Goal: Task Accomplishment & Management: Manage account settings

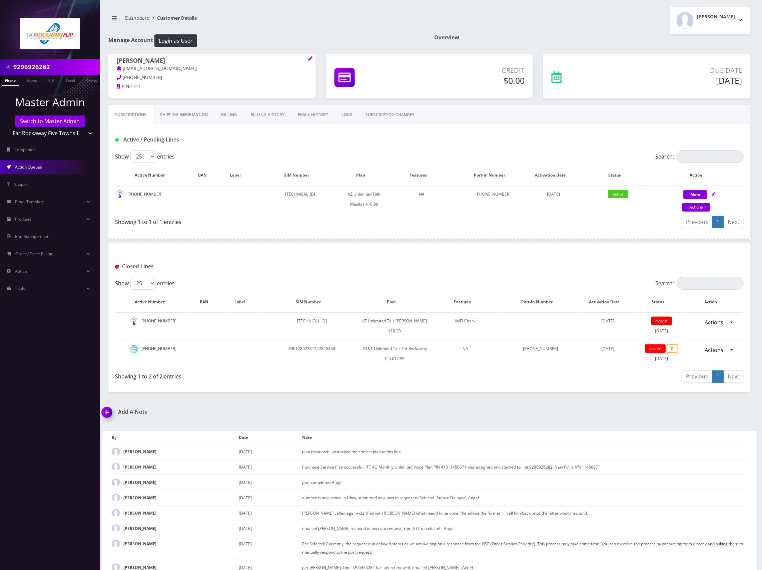
click at [44, 164] on link "Action Queues" at bounding box center [50, 167] width 100 height 14
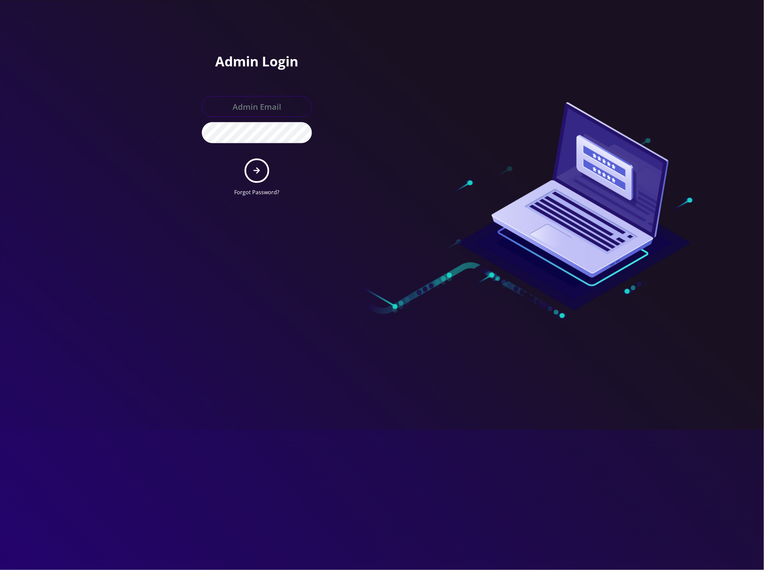
type input "[EMAIL_ADDRESS][DOMAIN_NAME]"
click at [259, 171] on icon "submit" at bounding box center [257, 171] width 6 height 6
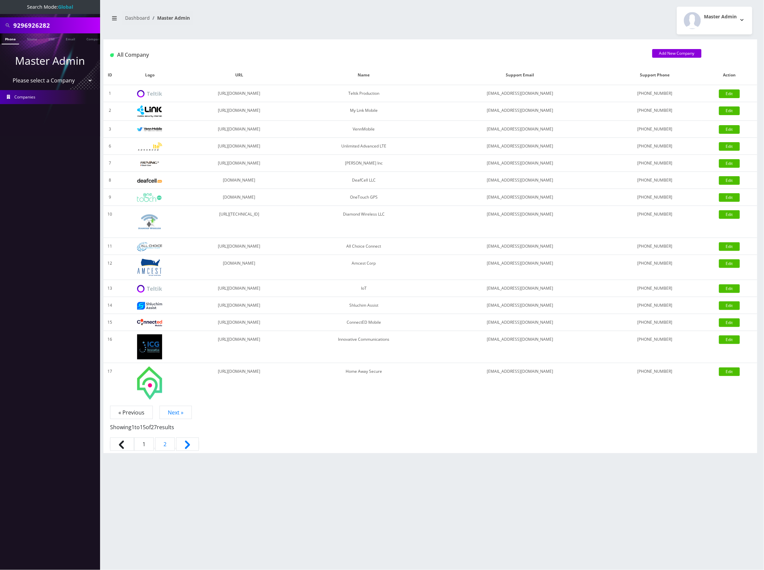
click at [52, 81] on select "Please select a Company Teltik Production My Link Mobile VennMobile Unlimited A…" at bounding box center [50, 80] width 85 height 13
select select "13"
click at [8, 74] on select "Please select a Company Teltik Production My Link Mobile VennMobile Unlimited A…" at bounding box center [50, 80] width 85 height 13
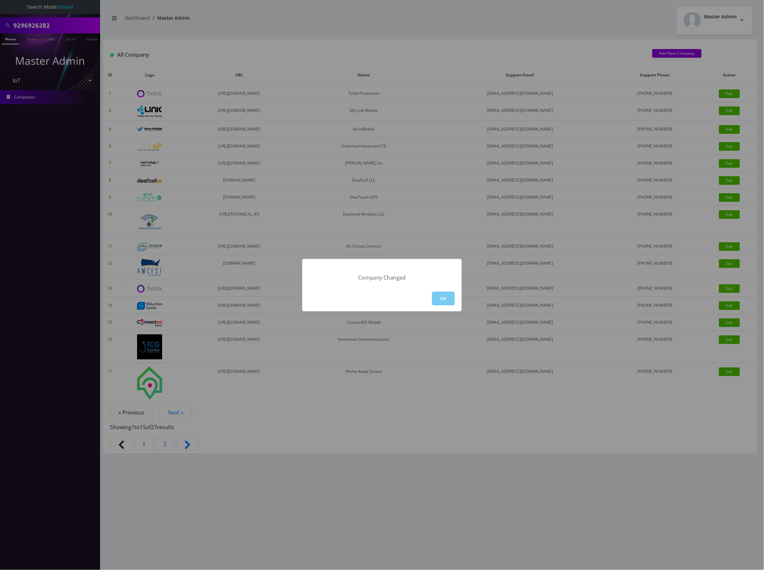
drag, startPoint x: 451, startPoint y: 309, endPoint x: 450, endPoint y: 300, distance: 8.7
click at [451, 306] on div "OK" at bounding box center [381, 299] width 159 height 26
click at [449, 298] on button "OK" at bounding box center [443, 299] width 23 height 14
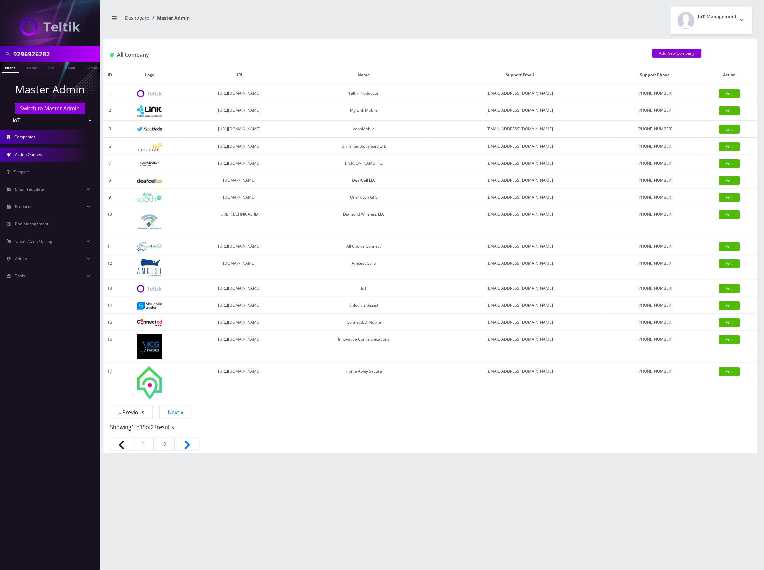
click at [32, 153] on span "Action Queues" at bounding box center [28, 154] width 27 height 6
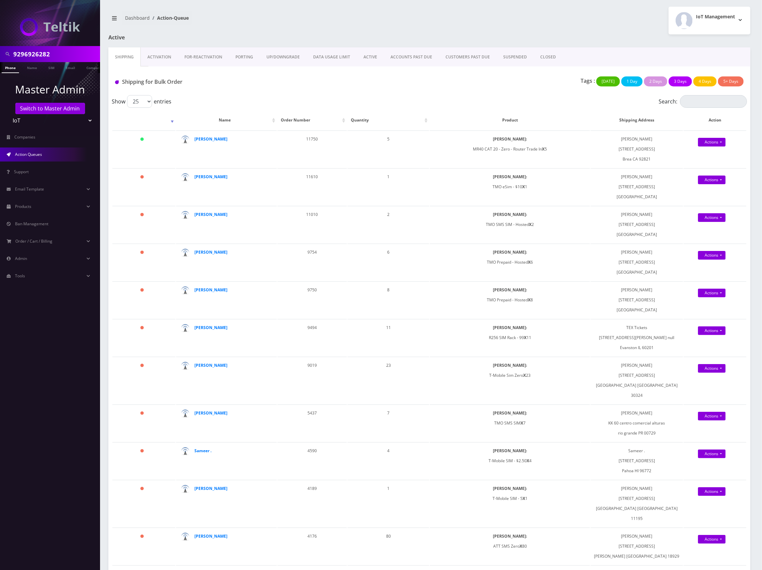
click at [161, 57] on link "Activation" at bounding box center [159, 56] width 37 height 19
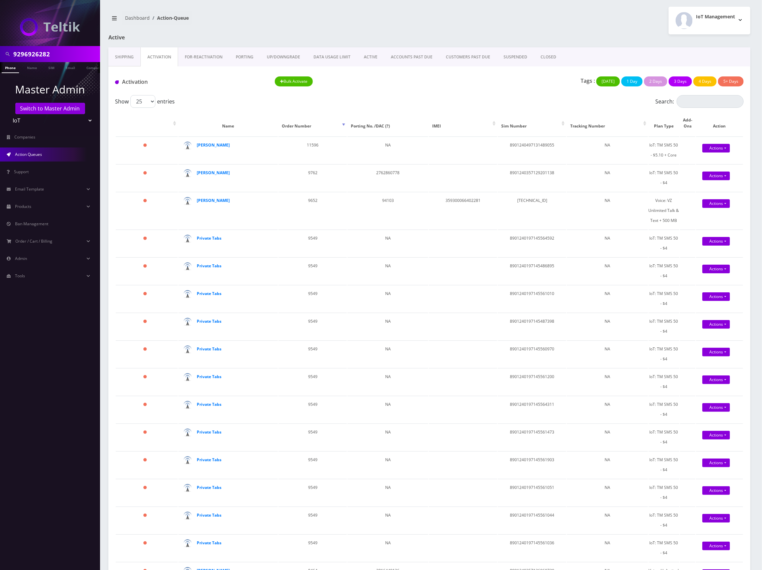
click at [33, 55] on input "9296926282" at bounding box center [55, 54] width 85 height 13
click at [33, 54] on input "9296926282" at bounding box center [55, 54] width 85 height 13
paste input "[EMAIL_ADDRESS][DOMAIN_NAME]"
type input "[EMAIL_ADDRESS][DOMAIN_NAME]"
click at [74, 65] on link "Email" at bounding box center [70, 67] width 16 height 11
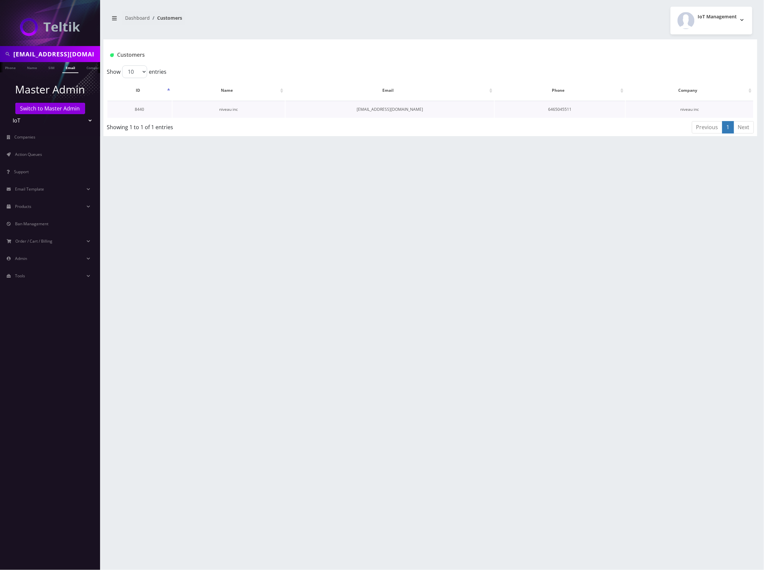
click at [232, 107] on link "niveau inc" at bounding box center [228, 109] width 19 height 6
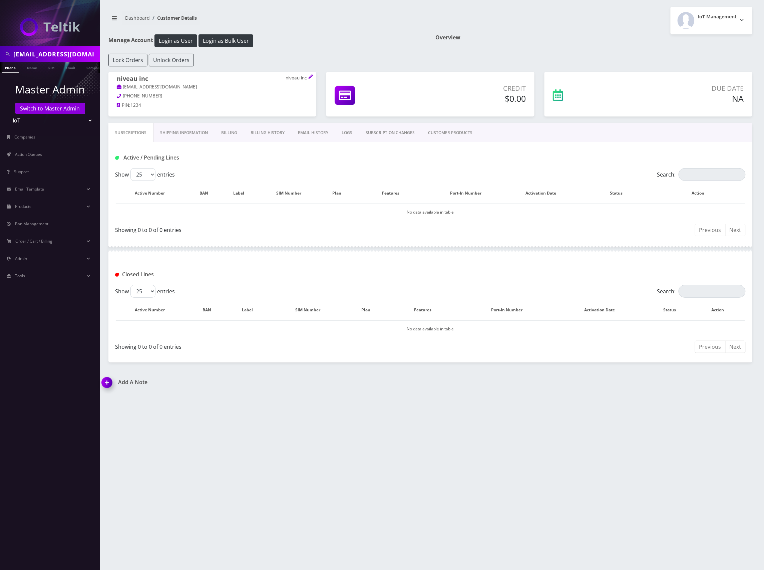
click at [447, 133] on link "CUSTOMER PRODUCTS" at bounding box center [450, 132] width 58 height 19
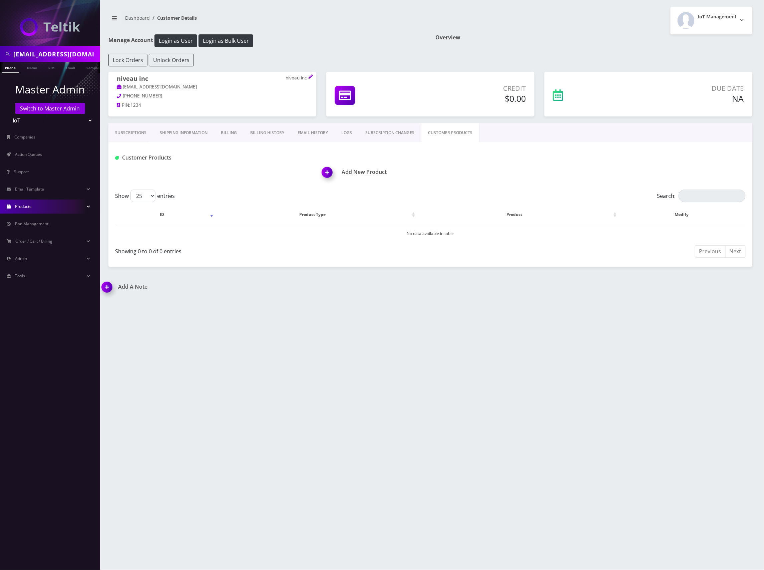
click at [41, 206] on link "Products" at bounding box center [50, 207] width 100 height 14
click at [40, 234] on link "Plans" at bounding box center [50, 235] width 100 height 14
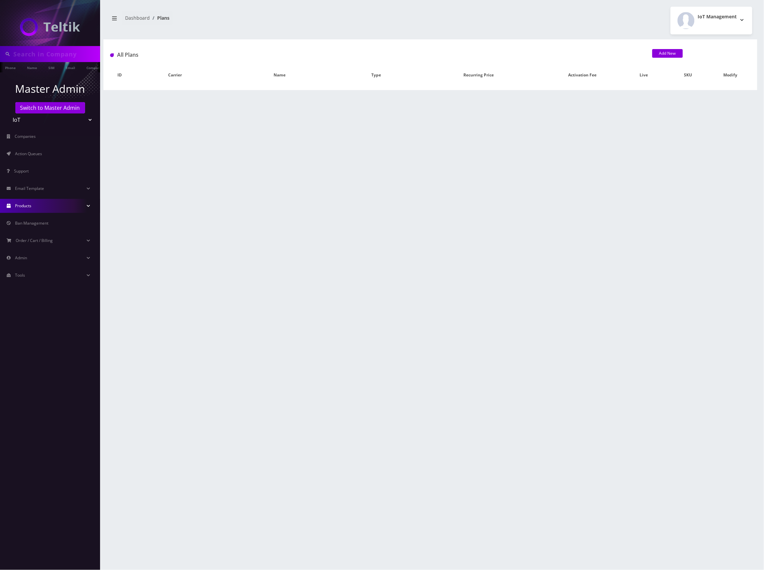
type input "[EMAIL_ADDRESS][DOMAIN_NAME]"
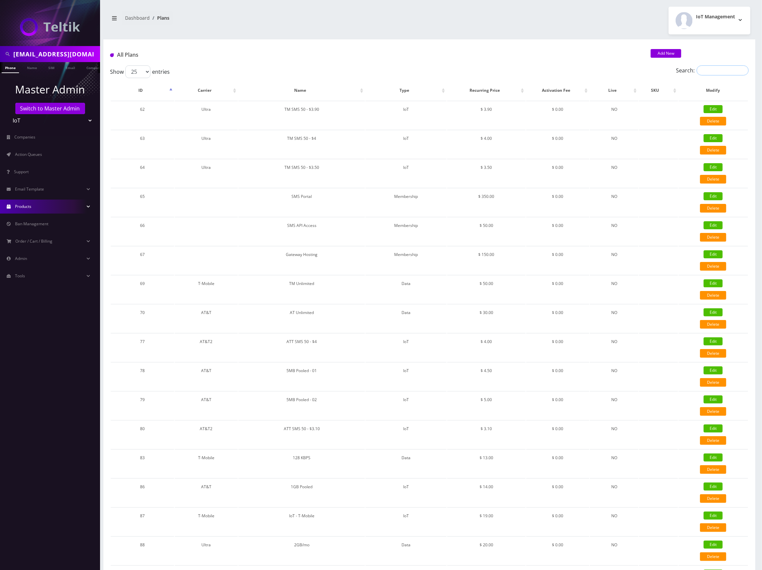
click at [709, 71] on input "Search:" at bounding box center [723, 70] width 52 height 10
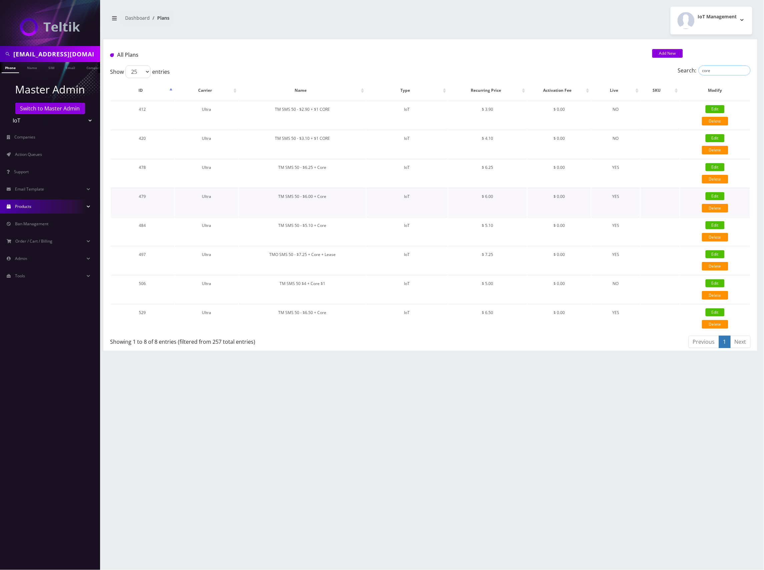
type input "core"
drag, startPoint x: 339, startPoint y: 193, endPoint x: 273, endPoint y: 194, distance: 66.1
click at [273, 194] on td "TM SMS 50 - $6.00 + Core" at bounding box center [302, 202] width 127 height 28
click at [356, 205] on td "TM SMS 50 - $6.00 + Core" at bounding box center [302, 202] width 127 height 28
click at [311, 196] on td "TM SMS 50 - $6.00 + Core" at bounding box center [302, 202] width 127 height 28
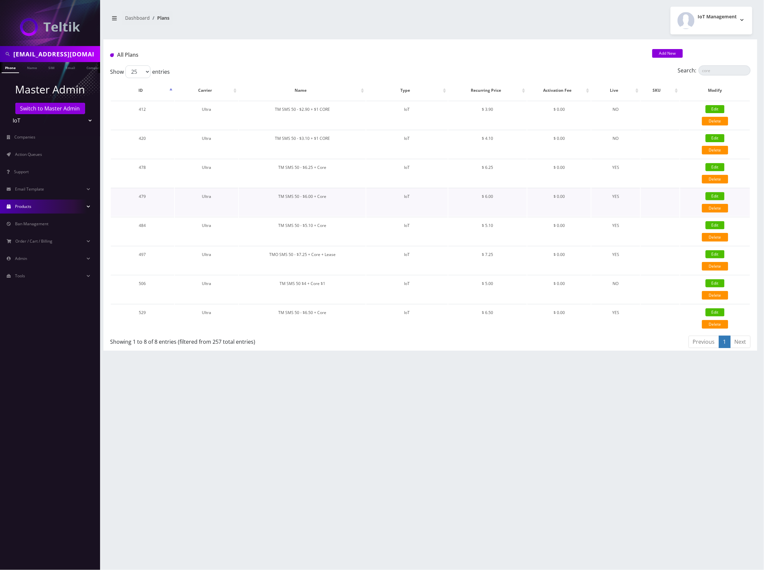
click at [721, 197] on link "Edit" at bounding box center [715, 196] width 19 height 8
type input "TM SMS 50 - $6.00 + Core"
select select "7"
select select "5"
select select "0"
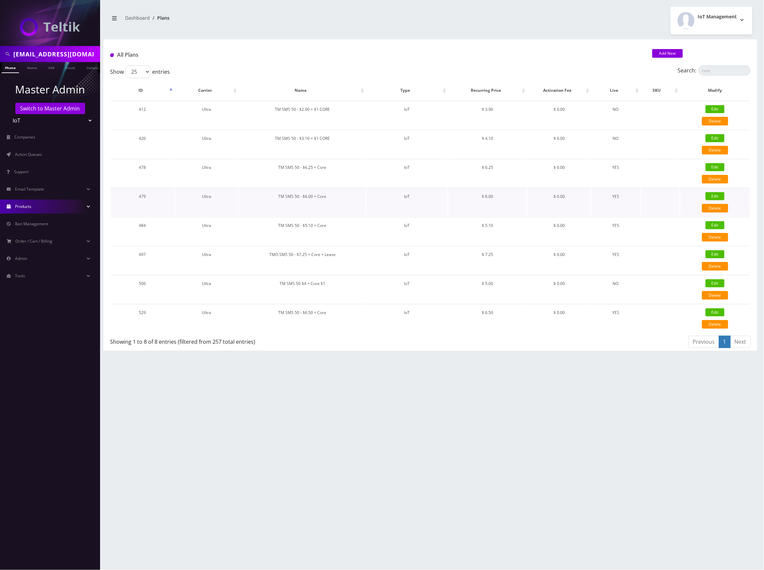
checkbox input "false"
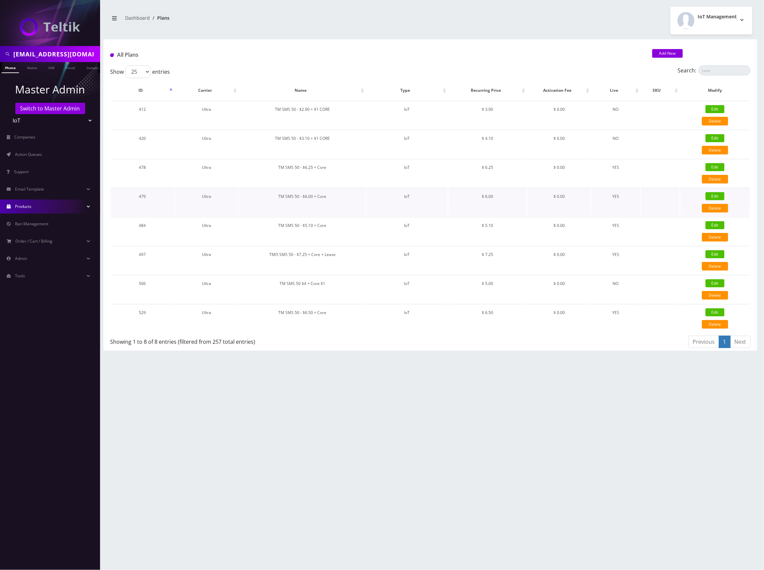
checkbox input "false"
type input "326"
type input "IMSI"
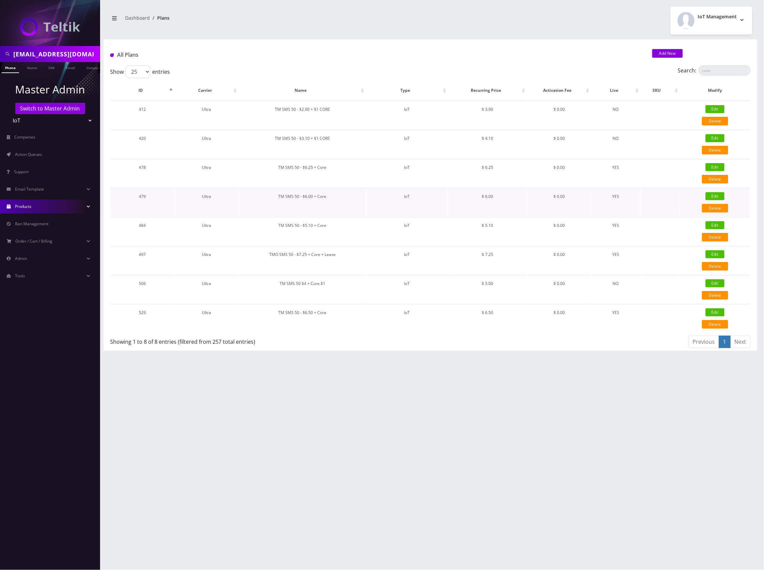
checkbox input "true"
checkbox input "false"
type input "6"
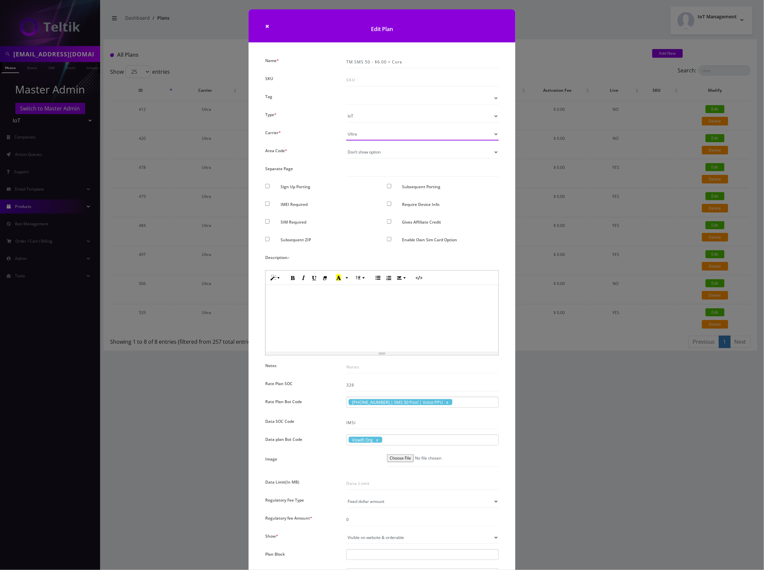
click at [493, 133] on select "Please Select Carrier No carrier / unlocked T-Mobile AT&T Subscription Ultra Ve…" at bounding box center [422, 134] width 152 height 13
click at [503, 104] on div at bounding box center [422, 98] width 162 height 13
click at [537, 28] on div "× Edit Plan Name * TM SMS 50 - $6.00 + Core SKU Tag Type * Voice Data Wearable …" at bounding box center [382, 285] width 764 height 570
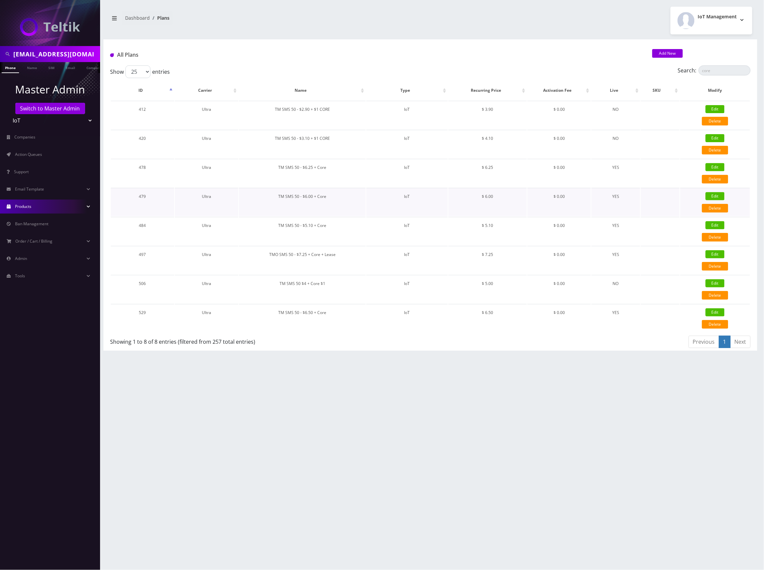
click at [713, 195] on link "Edit" at bounding box center [715, 196] width 19 height 8
checkbox input "false"
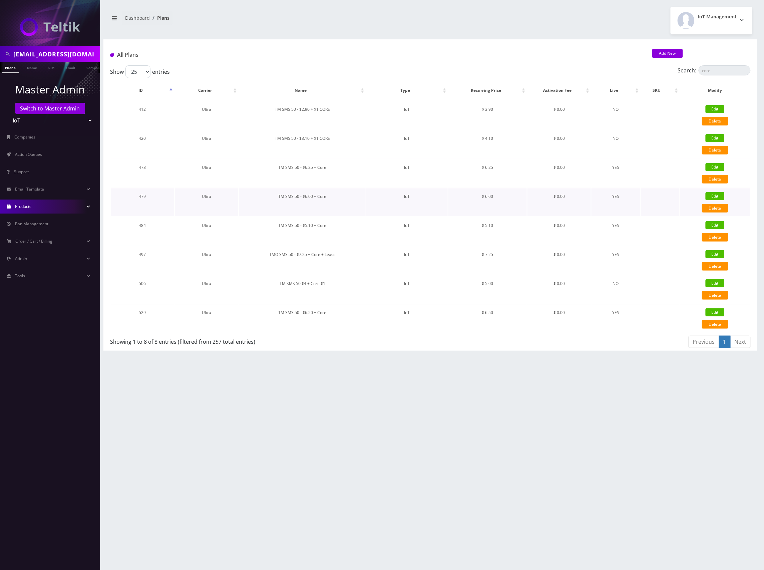
checkbox input "false"
checkbox input "true"
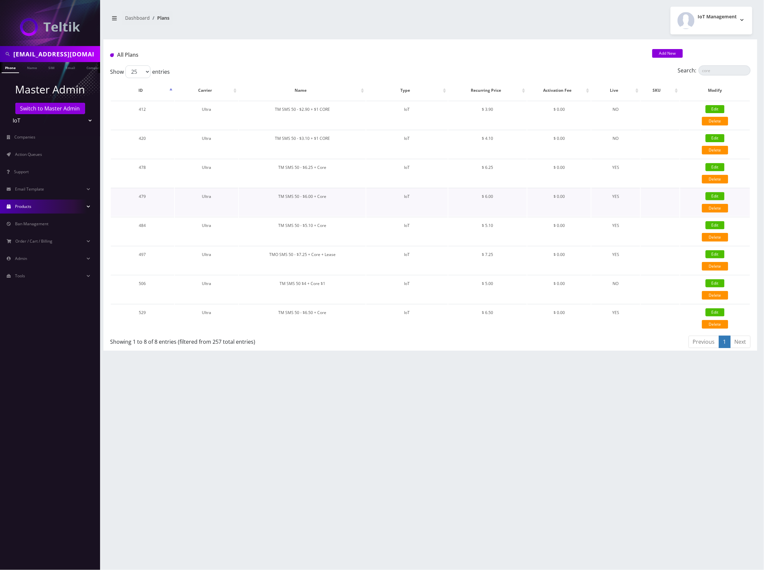
checkbox input "false"
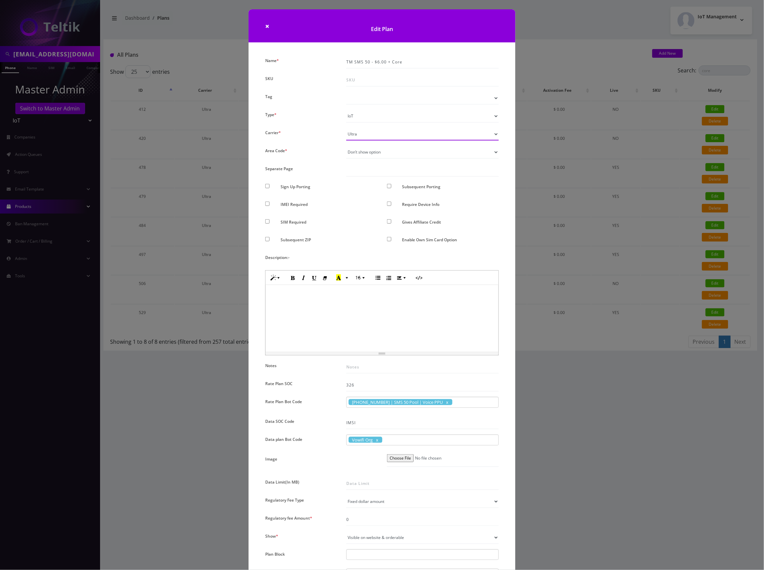
click at [492, 134] on select "Please Select Carrier No carrier / unlocked T-Mobile AT&T Subscription Ultra Ve…" at bounding box center [422, 134] width 152 height 13
click at [494, 132] on select "Please Select Carrier No carrier / unlocked T-Mobile AT&T Subscription Ultra Ve…" at bounding box center [422, 134] width 152 height 13
click at [435, 135] on select "Please Select Carrier No carrier / unlocked T-Mobile AT&T Subscription Ultra Ve…" at bounding box center [422, 134] width 152 height 13
click at [663, 441] on div "× Edit Plan Name * TM SMS 50 - $6.00 + Core SKU Tag Type * Voice Data Wearable …" at bounding box center [382, 285] width 764 height 570
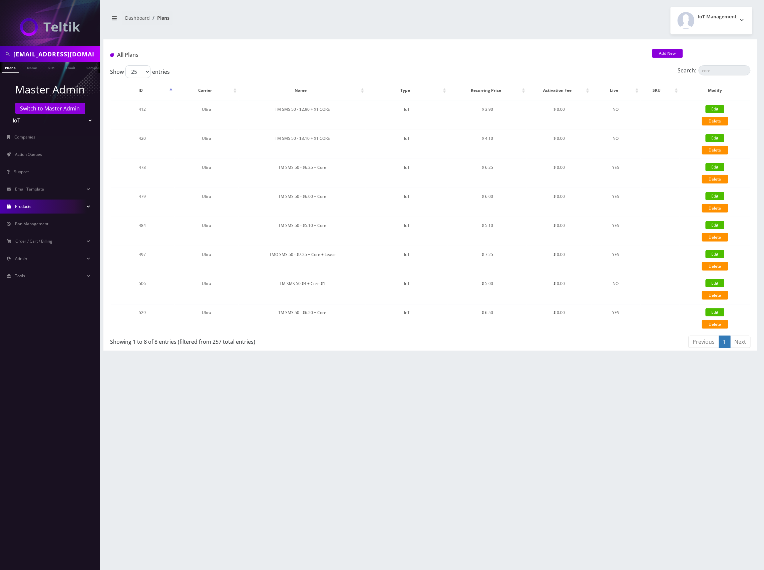
click at [585, 19] on div "IoT Management Logout" at bounding box center [593, 21] width 327 height 28
click at [718, 195] on link "Edit" at bounding box center [715, 196] width 19 height 8
checkbox input "false"
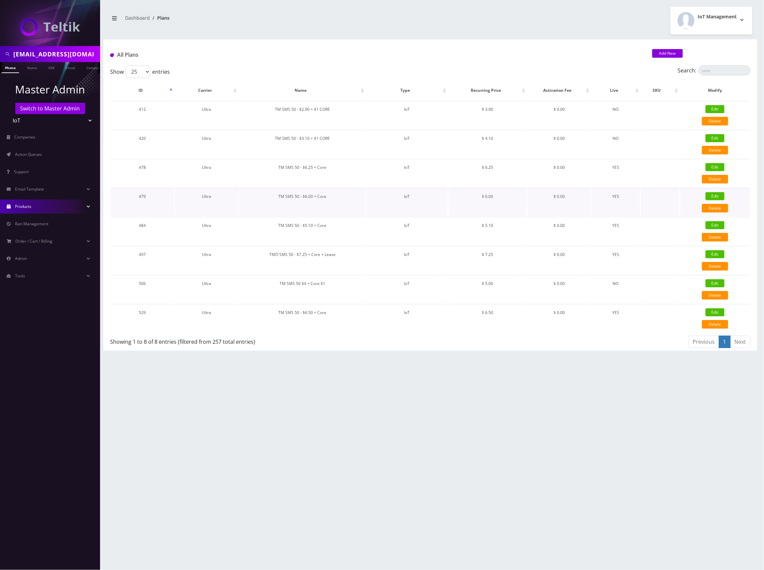
checkbox input "false"
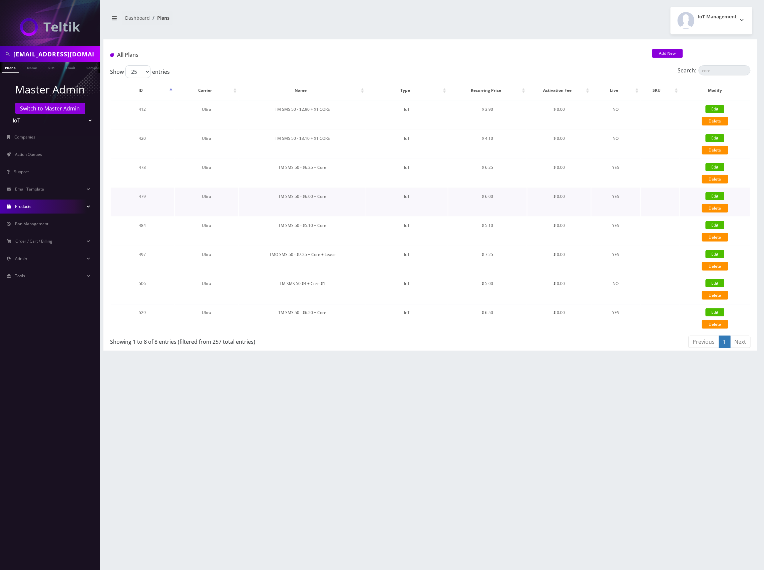
checkbox input "true"
checkbox input "false"
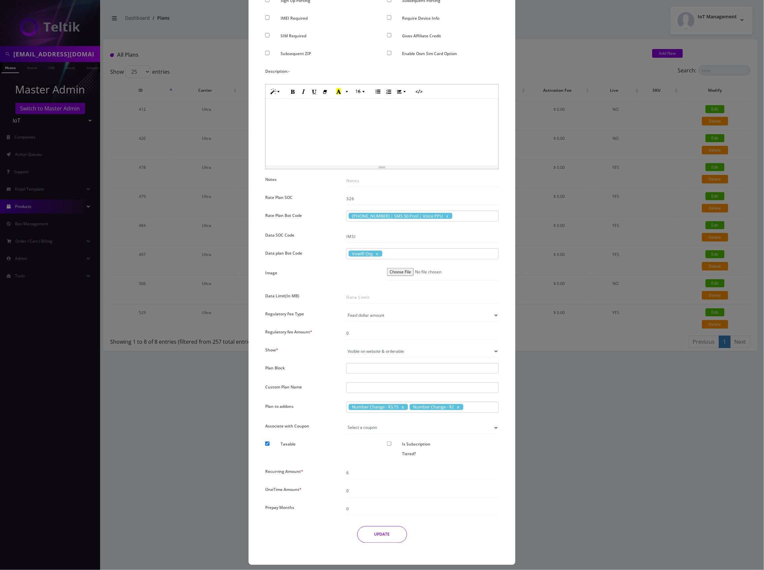
scroll to position [191, 0]
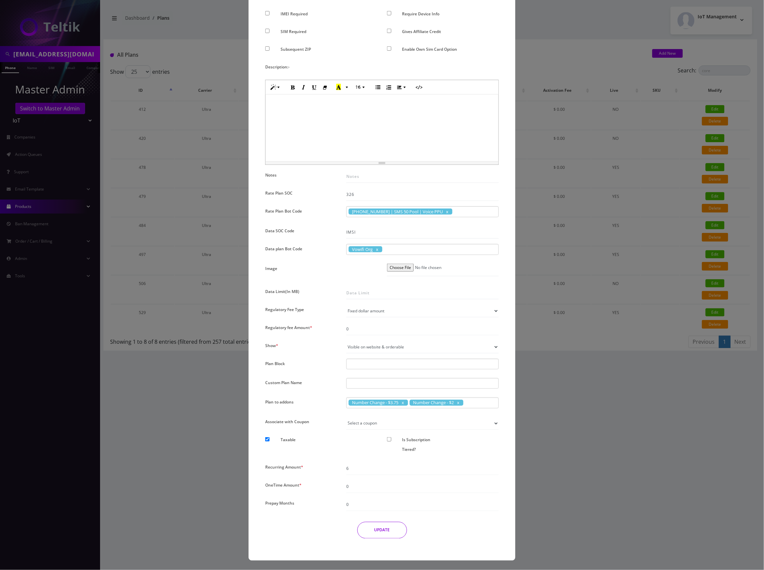
click at [545, 42] on div "× Edit Plan Name * TM SMS 50 - $6.00 + Core SKU Tag Type * Voice Data Wearable …" at bounding box center [382, 285] width 764 height 570
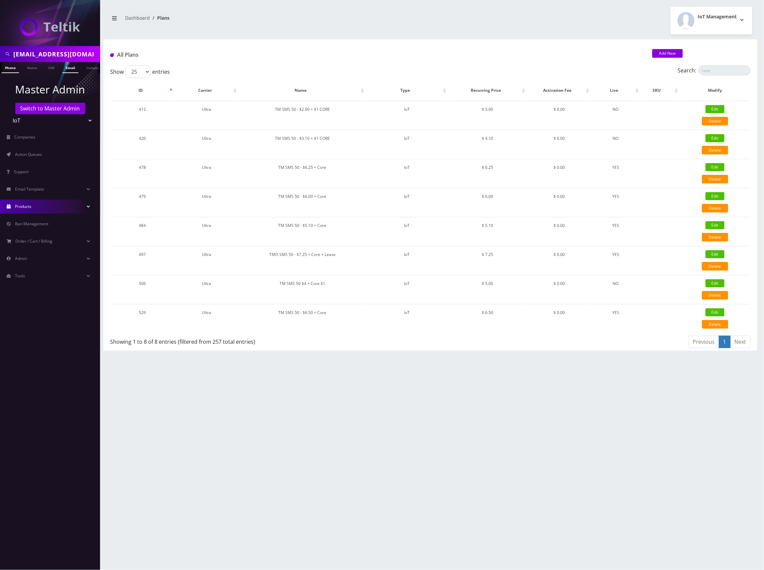
click at [73, 65] on link "Email" at bounding box center [70, 67] width 16 height 11
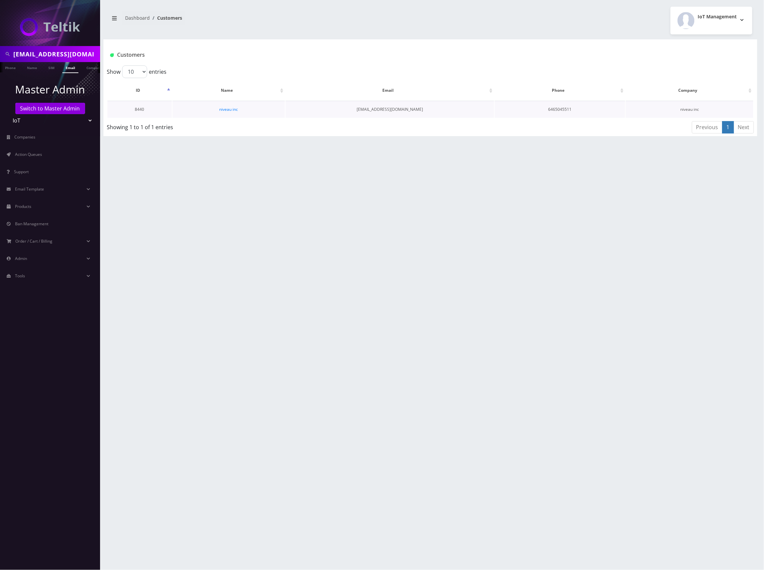
click at [454, 108] on td "[EMAIL_ADDRESS][DOMAIN_NAME]" at bounding box center [390, 109] width 209 height 17
click at [232, 110] on link "niveau inc" at bounding box center [228, 109] width 19 height 6
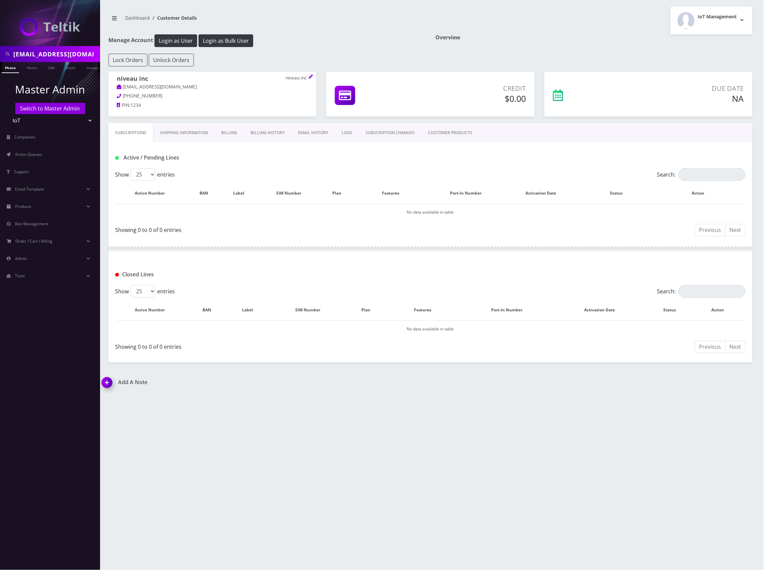
click at [449, 131] on link "CUSTOMER PRODUCTS" at bounding box center [450, 132] width 58 height 19
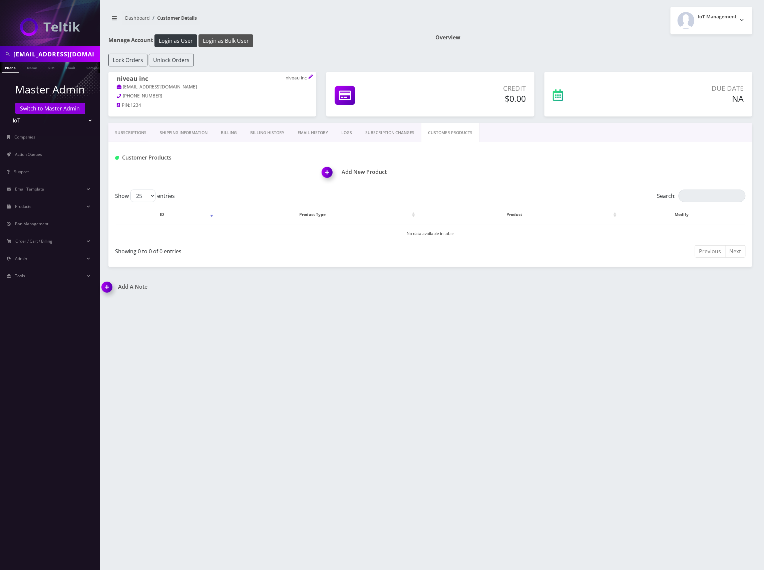
click at [236, 39] on button "Login as Bulk User" at bounding box center [226, 40] width 55 height 13
click at [347, 173] on h1 "Add New Product" at bounding box center [537, 172] width 430 height 6
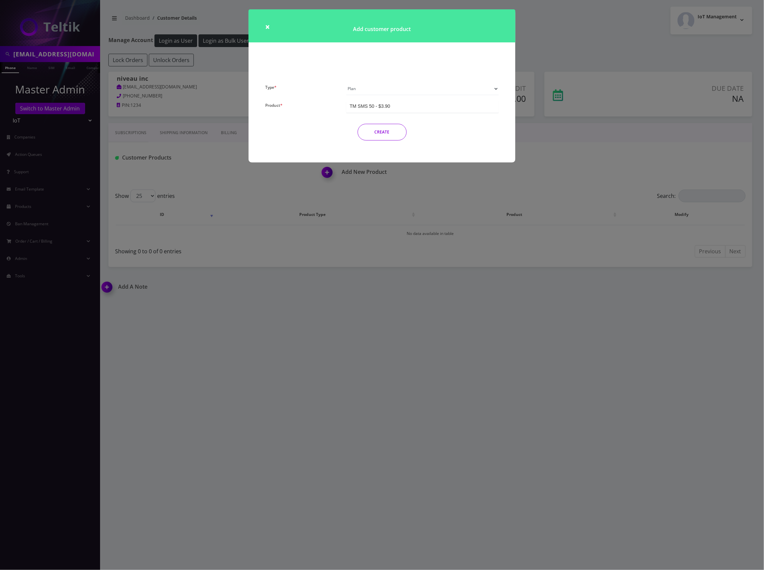
click at [406, 104] on div "TM SMS 50 - $3.90" at bounding box center [422, 106] width 152 height 12
click at [387, 133] on button "CREATE" at bounding box center [382, 132] width 49 height 17
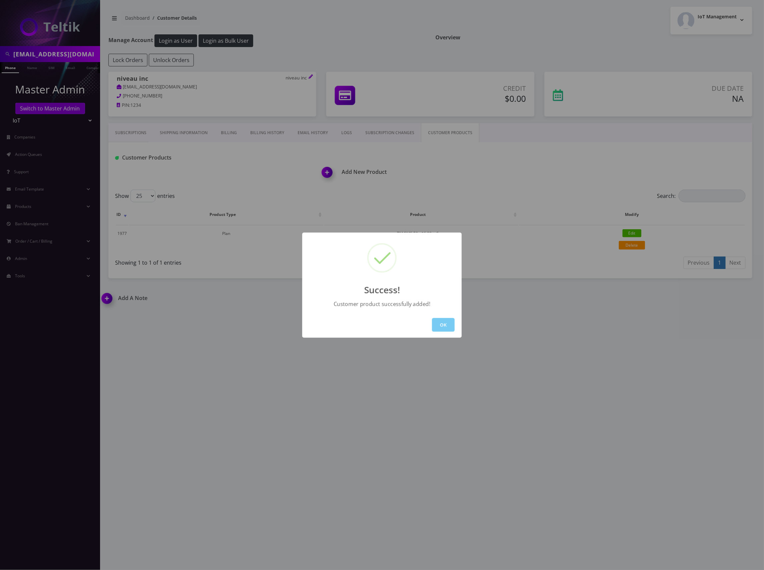
click at [442, 326] on button "OK" at bounding box center [443, 325] width 23 height 14
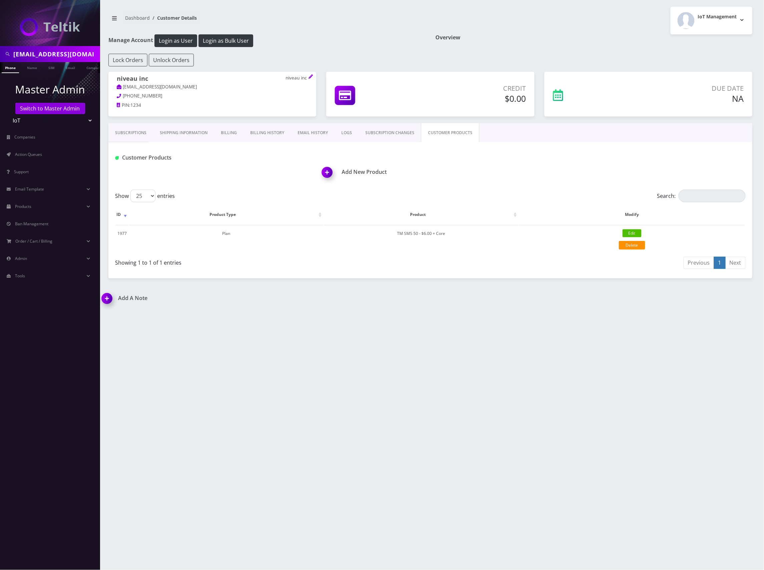
click at [358, 173] on h1 "Add New Product" at bounding box center [537, 172] width 430 height 6
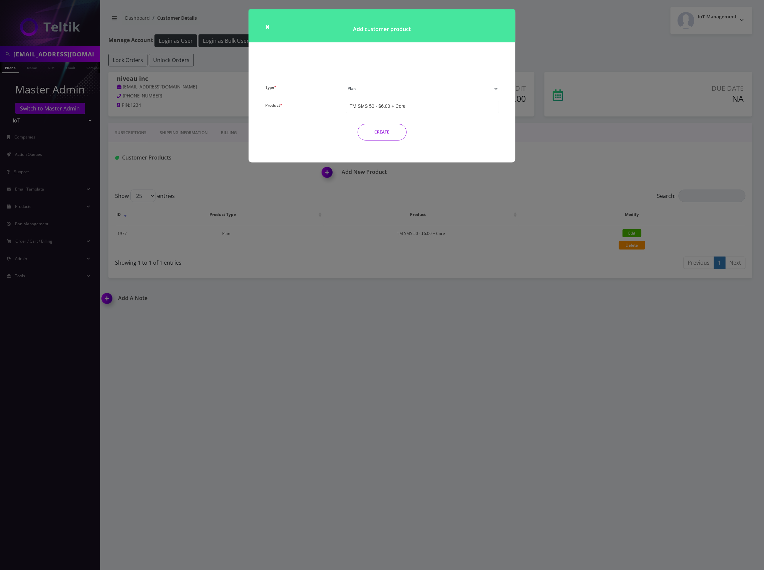
click at [427, 90] on select "Plan Device Sim Addon One-off" at bounding box center [422, 88] width 152 height 13
click at [346, 82] on select "Plan Device Sim Addon One-off" at bounding box center [422, 88] width 152 height 13
click at [408, 108] on div "TMO SMS SIM" at bounding box center [422, 106] width 152 height 12
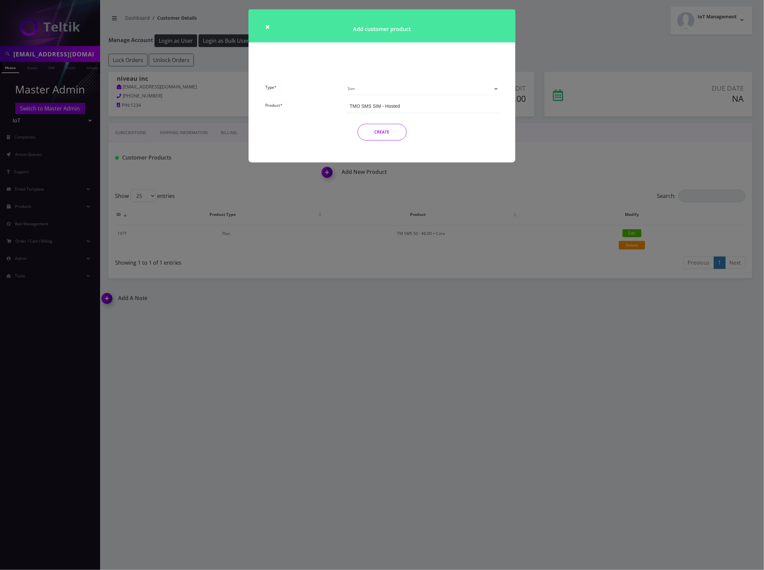
click at [387, 135] on button "CREATE" at bounding box center [382, 132] width 49 height 17
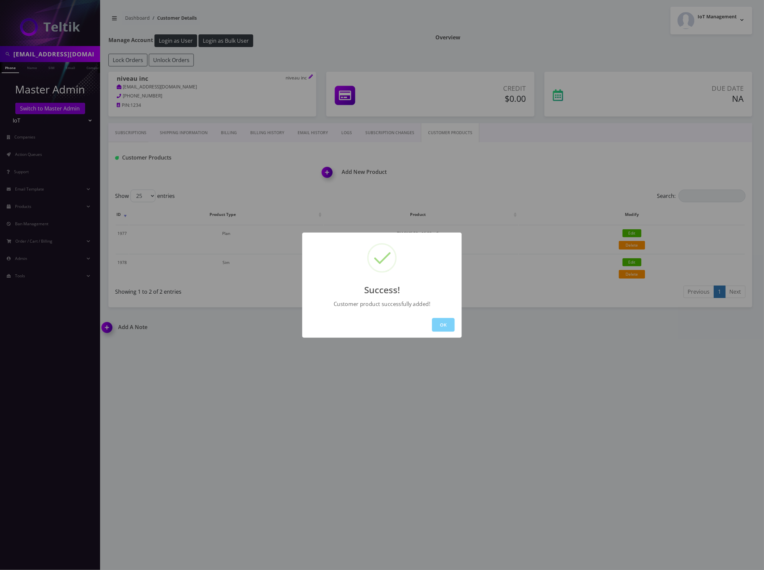
click at [542, 307] on div "Success! Customer product successfully added! OK" at bounding box center [382, 285] width 764 height 570
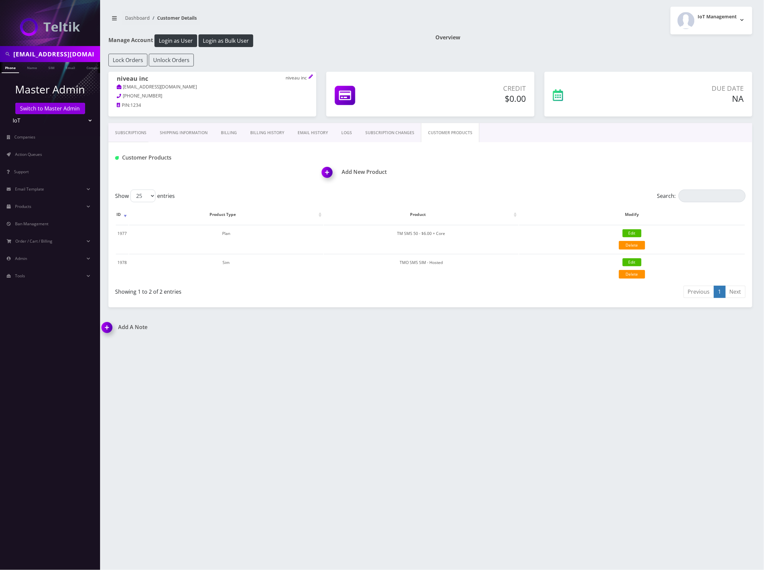
click at [365, 174] on h1 "Add New Product" at bounding box center [537, 172] width 430 height 6
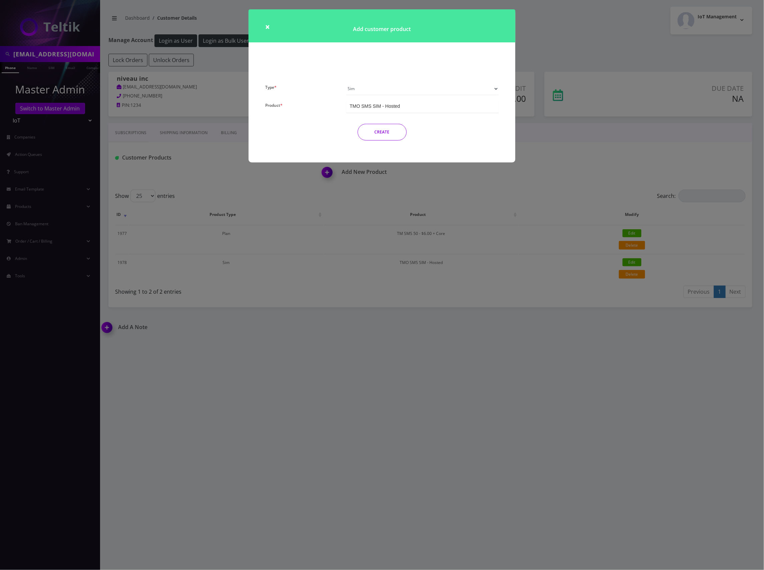
click at [471, 89] on select "Plan Device Sim Addon One-off" at bounding box center [422, 88] width 152 height 13
select select "4"
click at [346, 82] on select "Plan Device Sim Addon One-off" at bounding box center [422, 88] width 152 height 13
click at [430, 106] on div "Number Change - $3.75" at bounding box center [422, 106] width 152 height 12
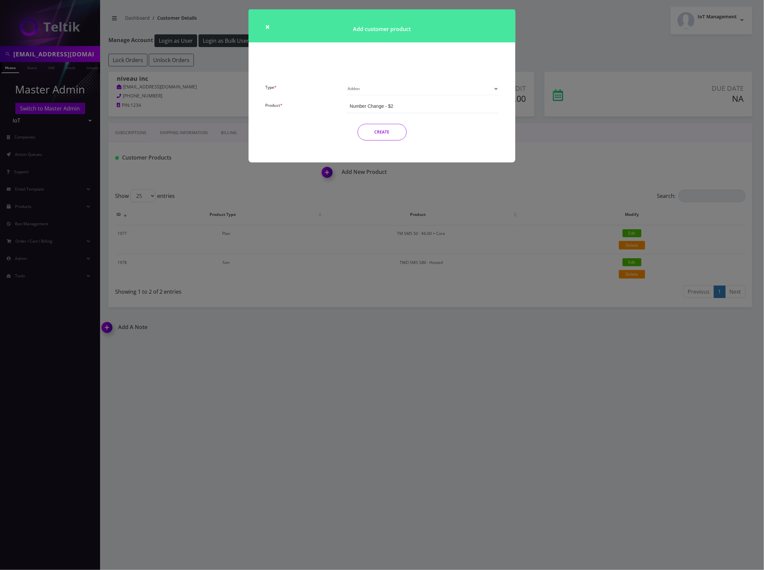
click at [381, 133] on button "CREATE" at bounding box center [382, 132] width 49 height 17
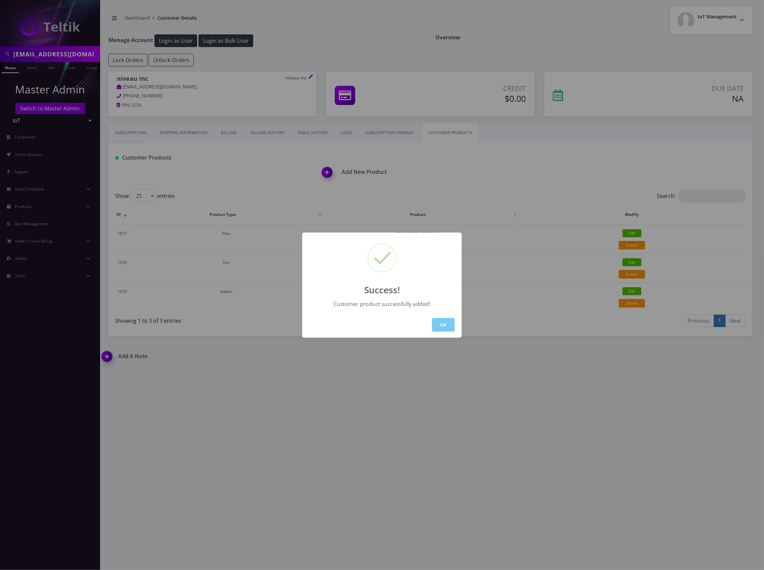
click at [444, 322] on button "OK" at bounding box center [443, 325] width 23 height 14
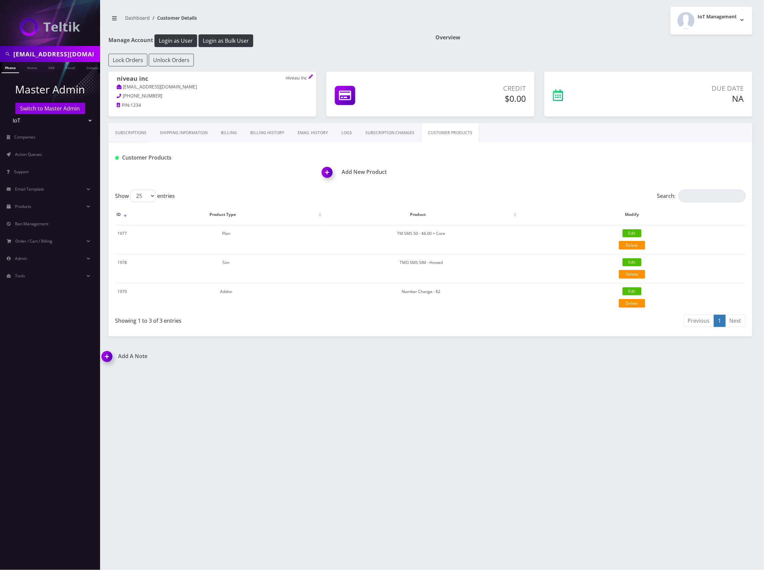
click at [508, 341] on div "niveauinc@gmail.com Phone Name SIM Email Company Customer Dashboard Customer De…" at bounding box center [430, 285] width 667 height 570
click at [629, 262] on link "Edit" at bounding box center [632, 262] width 19 height 8
select select "3"
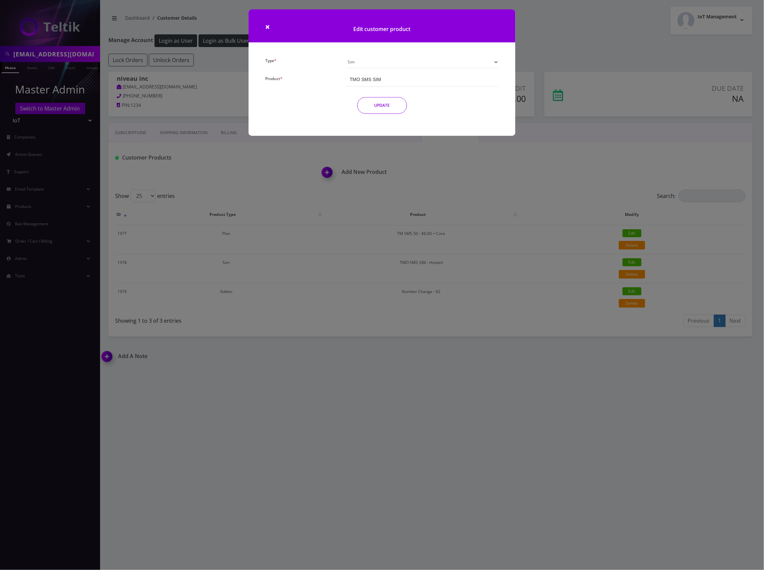
click at [393, 84] on div "TMO SMS SIM" at bounding box center [422, 80] width 152 height 12
click at [471, 377] on div "× Edit customer product Type * Plan Device Sim Addon One-off Product * TM SMS 5…" at bounding box center [382, 285] width 764 height 570
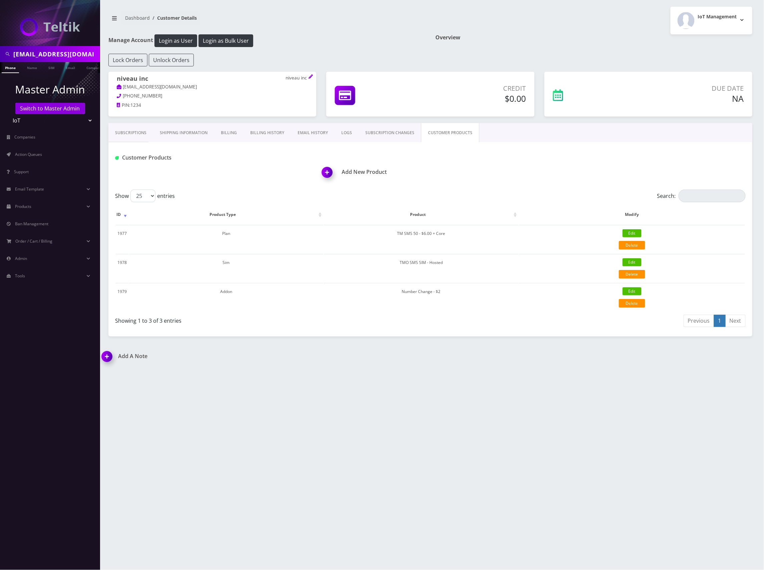
click at [521, 163] on div "Add New Product" at bounding box center [537, 168] width 427 height 32
click at [232, 39] on button "Login as Bulk User" at bounding box center [226, 40] width 55 height 13
click at [311, 78] on icon at bounding box center [311, 76] width 4 height 4
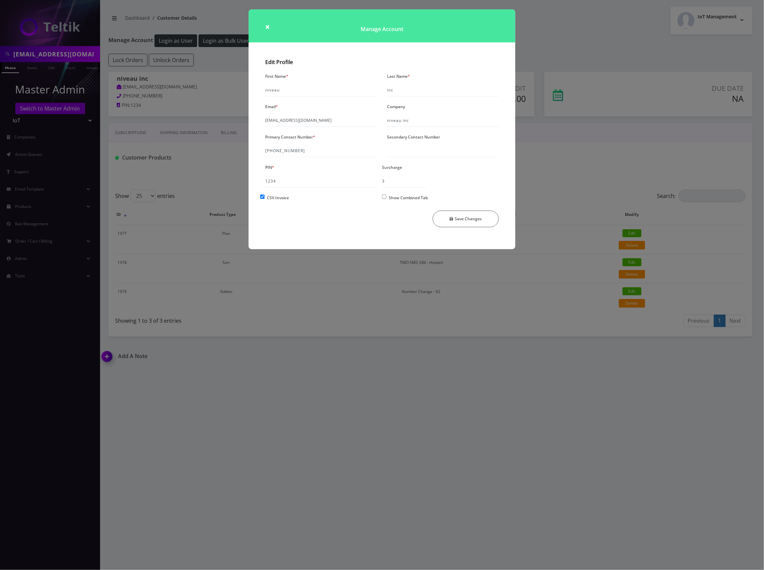
click at [385, 197] on input "Show Combined Tab" at bounding box center [384, 197] width 4 height 4
checkbox input "true"
click at [463, 219] on button "Save Changes" at bounding box center [466, 219] width 66 height 17
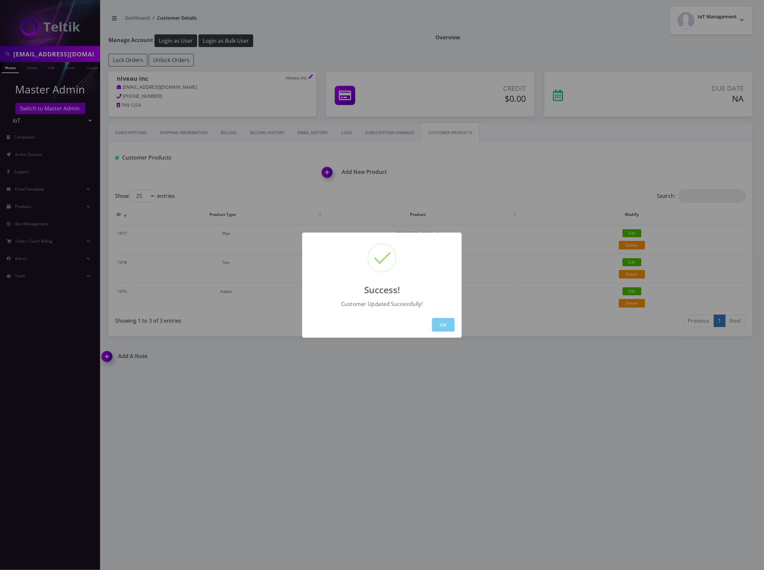
click at [442, 326] on button "OK" at bounding box center [443, 325] width 23 height 14
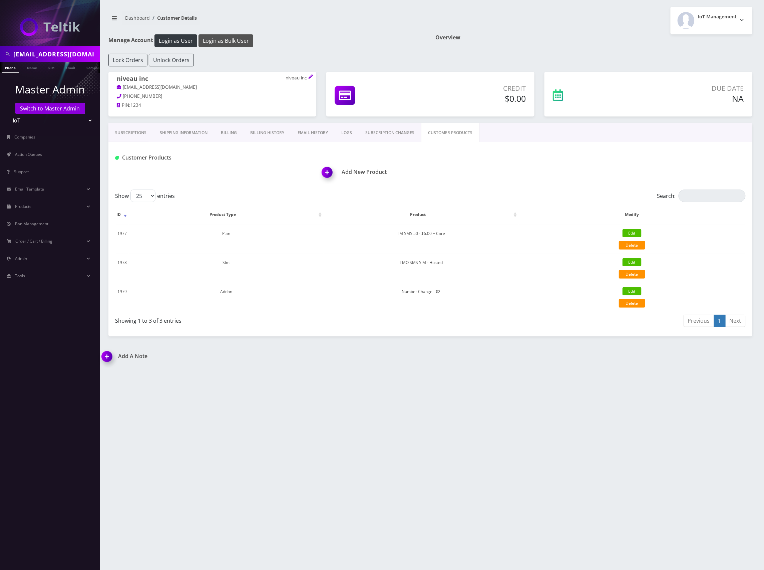
click at [243, 43] on button "Login as Bulk User" at bounding box center [226, 40] width 55 height 13
click at [38, 158] on link "Action Queues" at bounding box center [50, 154] width 100 height 14
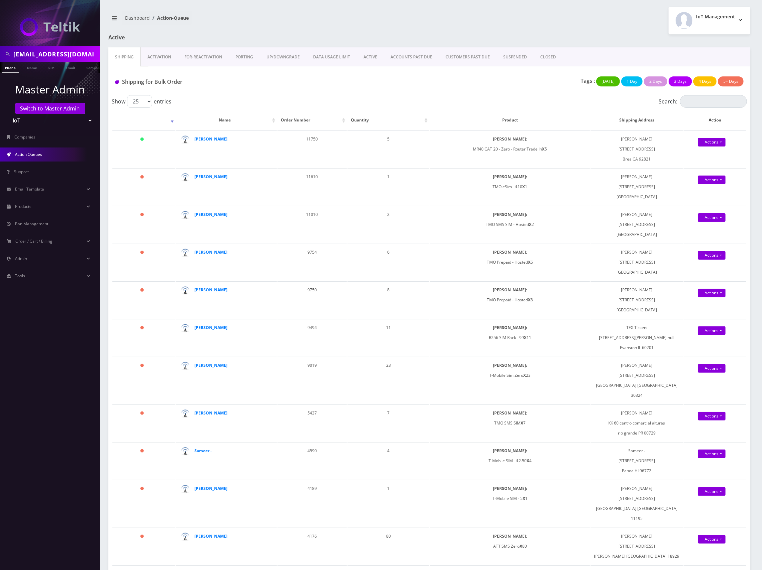
click at [485, 22] on div "IoT Management Logout" at bounding box center [593, 21] width 326 height 28
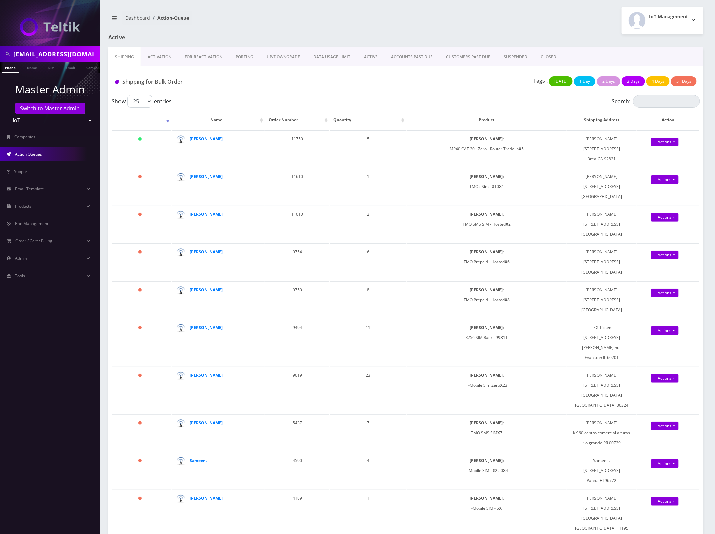
click at [147, 58] on link "Activation" at bounding box center [159, 56] width 37 height 19
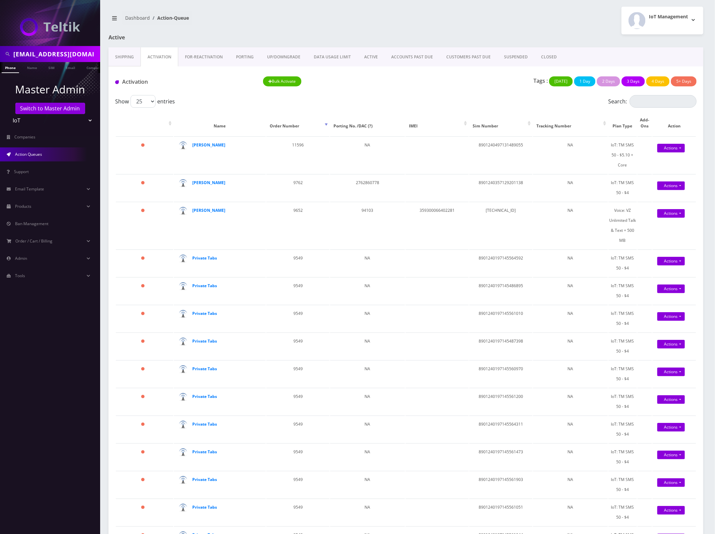
click at [115, 56] on link "Shipping" at bounding box center [124, 56] width 32 height 19
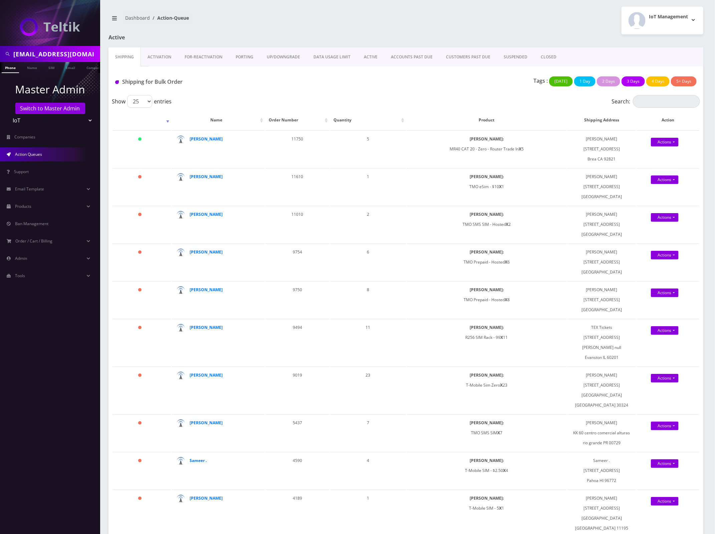
click at [46, 150] on link "Action Queues" at bounding box center [50, 154] width 100 height 14
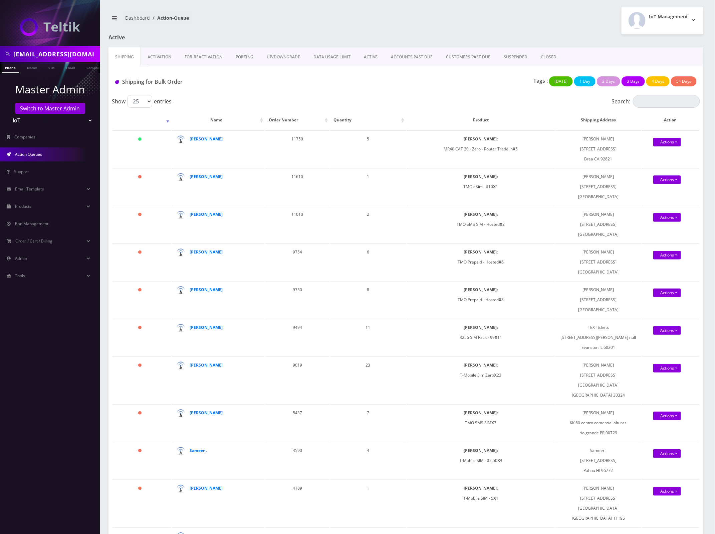
click at [160, 57] on link "Activation" at bounding box center [159, 56] width 37 height 19
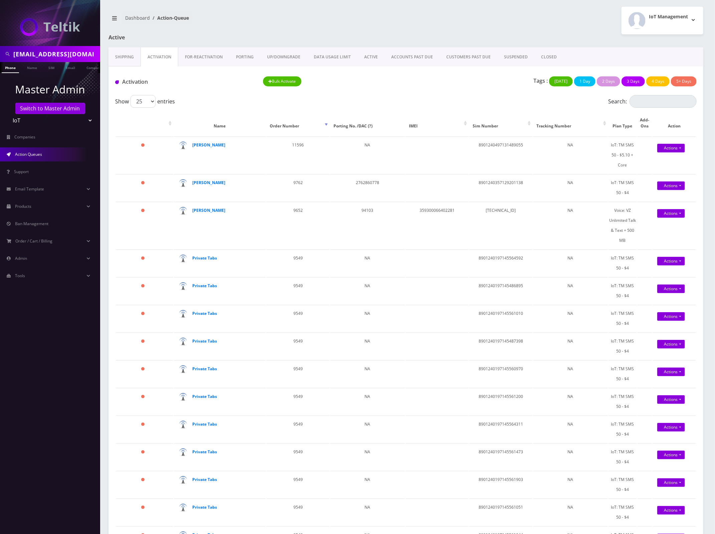
click at [135, 55] on link "Shipping" at bounding box center [124, 56] width 32 height 19
